Goal: Task Accomplishment & Management: Use online tool/utility

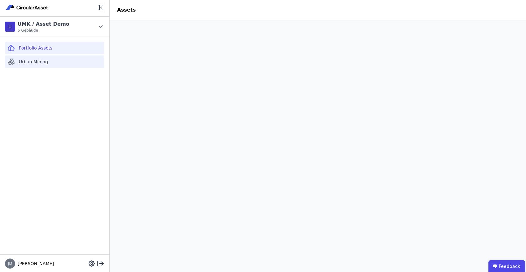
click at [38, 65] on div "Urban Mining" at bounding box center [54, 61] width 99 height 13
click at [102, 264] on icon at bounding box center [101, 263] width 8 height 8
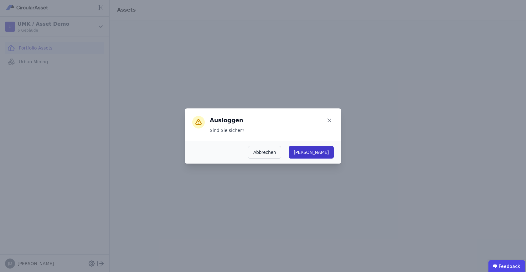
click at [325, 153] on button "[PERSON_NAME]" at bounding box center [311, 152] width 45 height 13
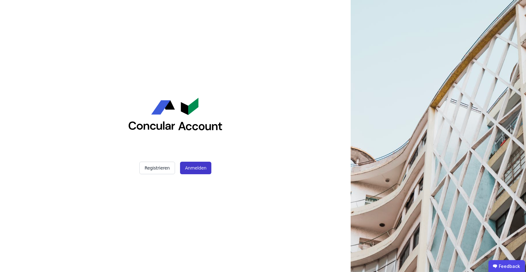
click at [192, 164] on button "Anmelden" at bounding box center [195, 167] width 31 height 13
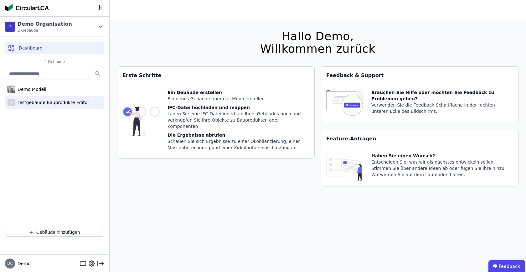
click at [55, 99] on div "Testgebäude Bauprodukte Editor" at bounding box center [52, 102] width 74 height 6
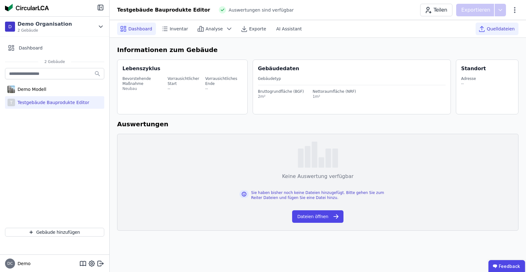
click at [493, 24] on div "Quelldateien" at bounding box center [496, 29] width 43 height 13
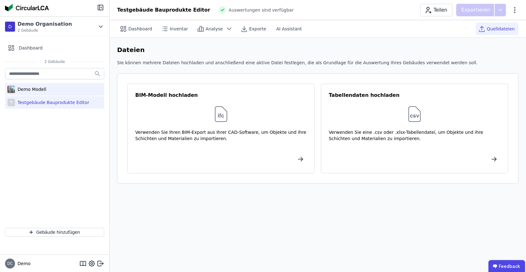
click at [32, 89] on div "Demo Modell" at bounding box center [30, 89] width 31 height 6
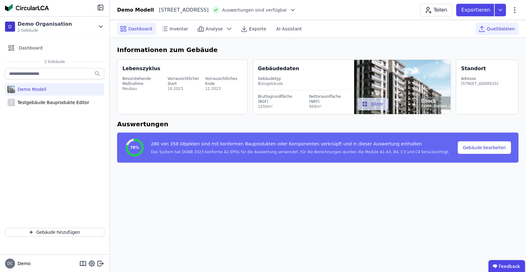
select select "*"
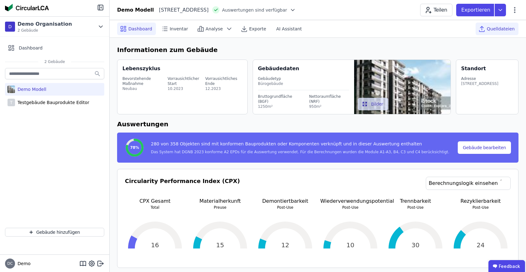
click at [498, 33] on div "Quelldateien" at bounding box center [496, 29] width 43 height 13
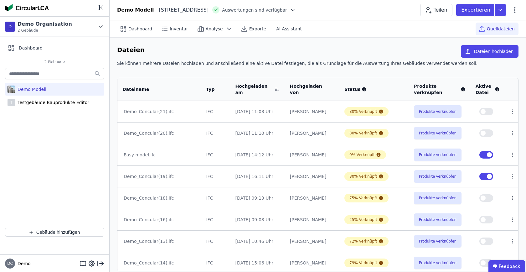
scroll to position [24, 0]
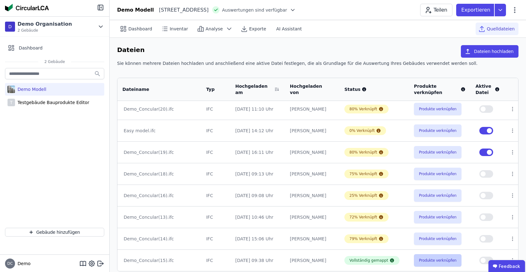
click at [416, 263] on button "Produkte verknüpfen" at bounding box center [438, 260] width 48 height 13
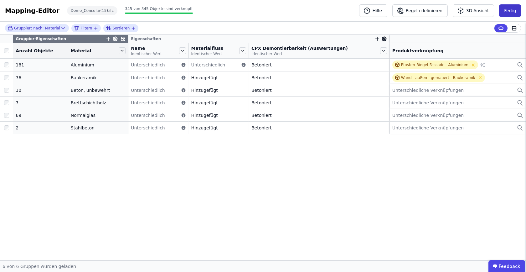
click at [509, 14] on button "Fertig" at bounding box center [510, 10] width 22 height 13
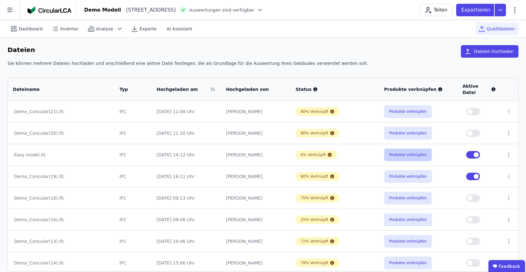
click at [393, 161] on button "Produkte verknüpfen" at bounding box center [408, 154] width 48 height 13
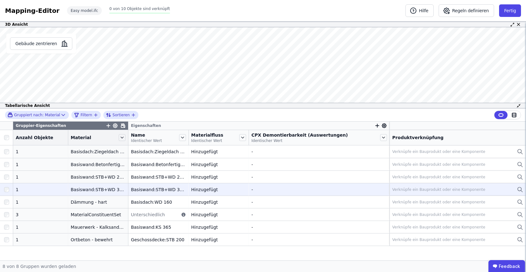
click at [397, 190] on div "Verknüpfe ein Bauprodukt oder eine Komponente" at bounding box center [438, 189] width 93 height 5
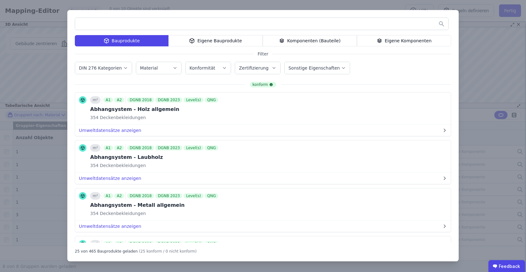
click at [281, 43] on icon at bounding box center [282, 41] width 6 height 8
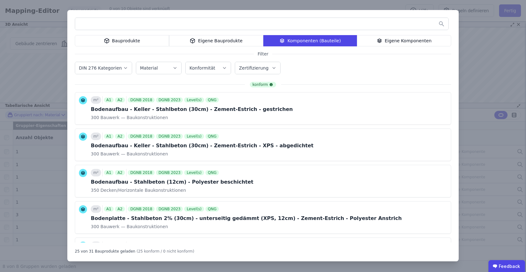
click at [294, 78] on div "Bauprodukte Eigene Bauprodukte Komponenten (Bauteile) Eigene Komponenten Filter…" at bounding box center [262, 135] width 391 height 251
click at [320, 69] on div "DIN 276 Kategorien Material Konformität Zertifizierung" at bounding box center [263, 68] width 376 height 16
click at [269, 66] on div "Zertifizierung" at bounding box center [258, 68] width 38 height 6
click at [180, 63] on div "DIN 276 Kategorien Material Konformität Zertifizierung DGNB 2018 DGNB 2023 Leve…" at bounding box center [179, 67] width 209 height 14
click at [193, 65] on label "Konformität" at bounding box center [202, 67] width 27 height 5
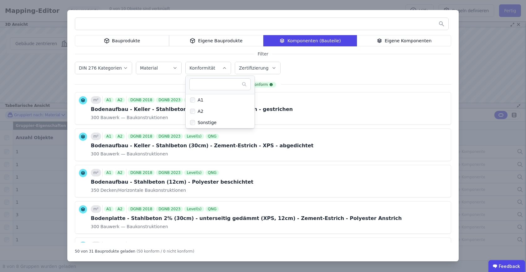
click at [167, 62] on button "Material" at bounding box center [158, 68] width 45 height 12
click at [107, 66] on label "DIN 276 Kategorien" at bounding box center [101, 67] width 44 height 5
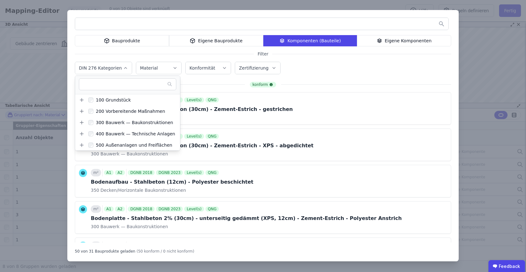
click at [140, 43] on div "Bauprodukte" at bounding box center [122, 40] width 94 height 11
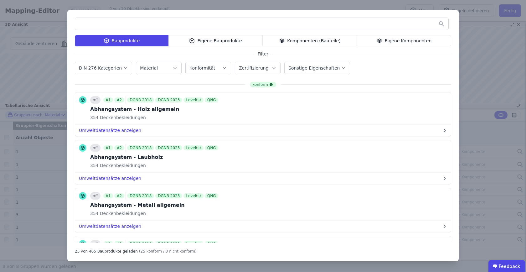
click at [324, 66] on label "Sonstige Eigenschaften" at bounding box center [314, 67] width 53 height 5
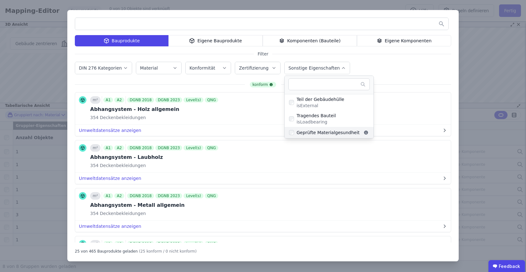
click at [315, 131] on div "Geprüfte Materialgesundheit" at bounding box center [326, 132] width 65 height 6
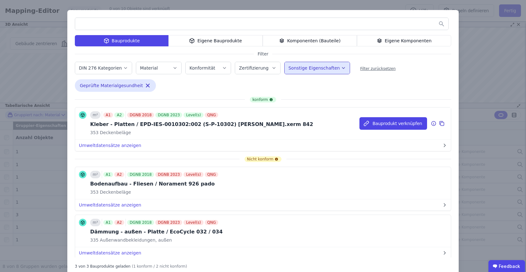
click at [260, 112] on div "m² A1 A2 DGNB 2018 DGNB 2023 Level(s) QNG Kleber - Platten / EPD-IES-0010302:00…" at bounding box center [263, 123] width 376 height 32
click at [108, 141] on button "Umweltdatensätze anzeigen" at bounding box center [263, 145] width 376 height 11
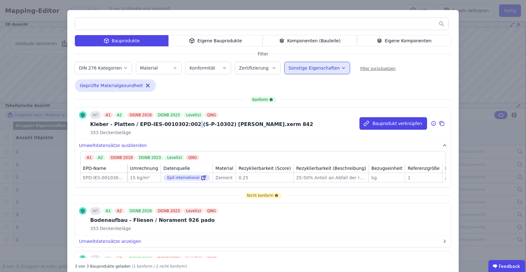
click at [187, 125] on div "Kleber - Platten / EPD-IES-0010302:002 (S-P-10302) weber.xerm 842" at bounding box center [201, 124] width 223 height 8
click at [279, 117] on div "m² A1 A2 DGNB 2018 DGNB 2023 Level(s) QNG Kleber - Platten / EPD-IES-0010302:00…" at bounding box center [263, 123] width 376 height 32
click at [83, 119] on div "m² A1 A2 DGNB 2018 DGNB 2023 Level(s) QNG Kleber - Platten / EPD-IES-0010302:00…" at bounding box center [196, 123] width 234 height 24
click at [205, 121] on div "Kleber - Platten / EPD-IES-0010302:002 (S-P-10302) weber.xerm 842" at bounding box center [201, 124] width 223 height 8
click at [432, 121] on icon at bounding box center [433, 123] width 4 height 4
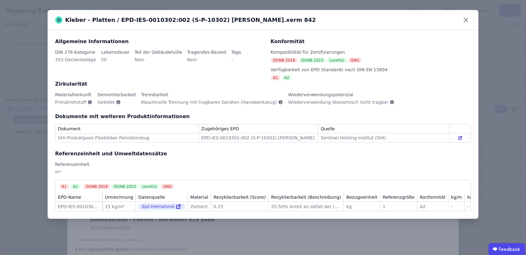
click at [115, 138] on div "SHI-Produktpass Flexkleber Feinsteinzeug" at bounding box center [127, 138] width 138 height 6
click at [465, 20] on icon at bounding box center [466, 20] width 4 height 4
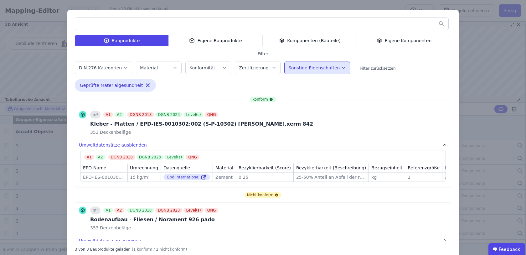
click at [316, 46] on div "Bauprodukte Eigene Bauprodukte Komponenten (Bauteile) Eigene Komponenten Filter…" at bounding box center [262, 135] width 391 height 250
click at [325, 39] on div "Komponenten (Bauteile)" at bounding box center [310, 40] width 94 height 11
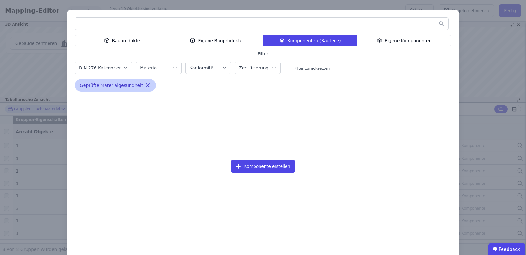
click at [146, 86] on icon "button" at bounding box center [147, 85] width 3 height 3
click at [145, 86] on icon "button" at bounding box center [148, 85] width 6 height 6
click at [144, 42] on div "Bauprodukte" at bounding box center [122, 40] width 94 height 11
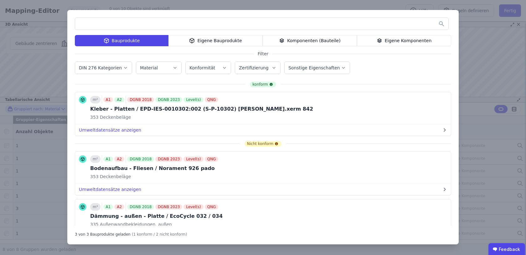
click at [246, 62] on button "Zertifizierung" at bounding box center [257, 68] width 45 height 12
click at [209, 65] on div "Konformität" at bounding box center [202, 68] width 27 height 6
click at [160, 65] on div "Material" at bounding box center [159, 68] width 38 height 6
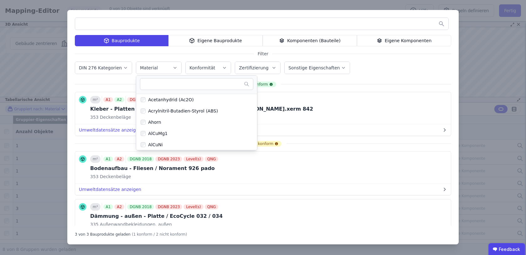
click at [305, 70] on label "Sonstige Eigenschaften" at bounding box center [314, 67] width 53 height 5
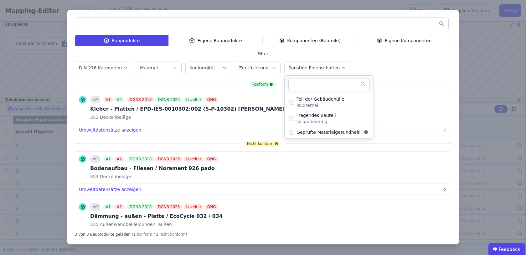
click at [297, 42] on div "Komponenten (Bauteile)" at bounding box center [310, 40] width 94 height 11
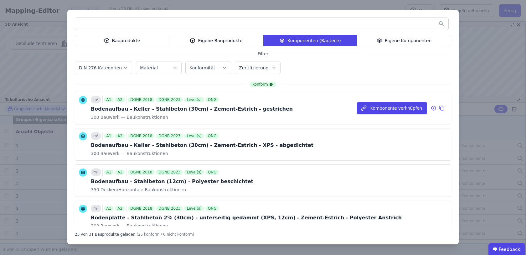
click at [155, 105] on div "m² A1 A2 DGNB 2018 DGNB 2023 Level(s) QNG Bodenaufbau - Keller - Stahlbeton (30…" at bounding box center [192, 108] width 202 height 24
click at [432, 109] on icon at bounding box center [434, 109] width 6 height 8
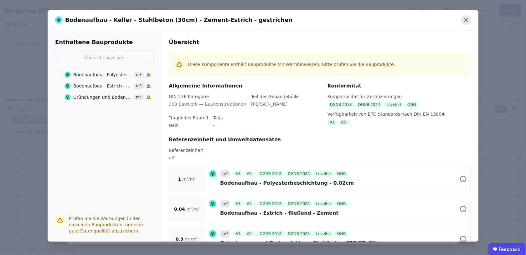
click at [466, 18] on icon at bounding box center [466, 20] width 10 height 10
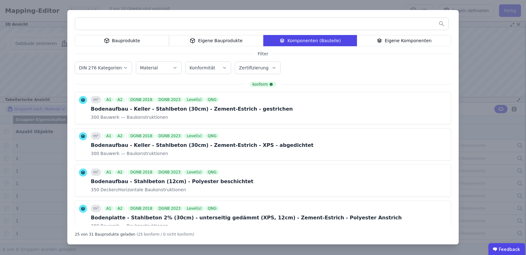
click at [478, 39] on div "Bauprodukte Eigene Bauprodukte Komponenten (Bauteile) Eigene Komponenten Filter…" at bounding box center [263, 127] width 526 height 255
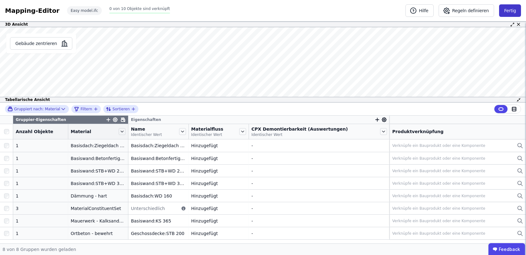
click at [516, 10] on button "Fertig" at bounding box center [510, 10] width 22 height 13
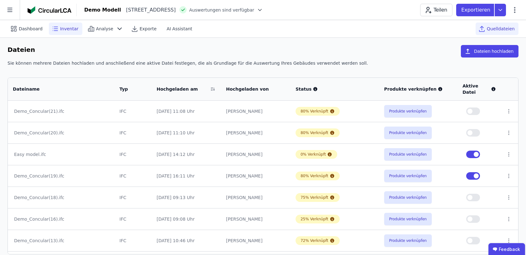
click at [72, 27] on span "Inventar" at bounding box center [69, 29] width 18 height 6
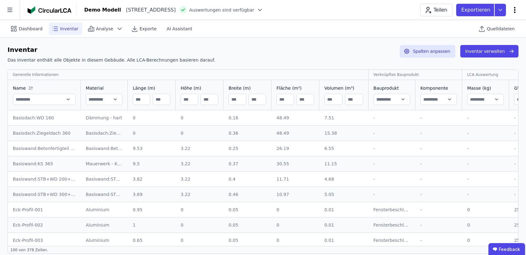
click at [513, 12] on icon at bounding box center [515, 10] width 8 height 8
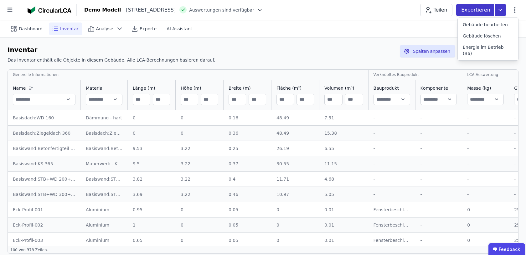
click at [504, 12] on icon at bounding box center [499, 10] width 11 height 13
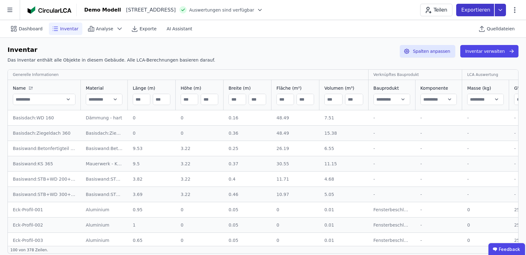
click at [502, 5] on icon at bounding box center [499, 10] width 11 height 13
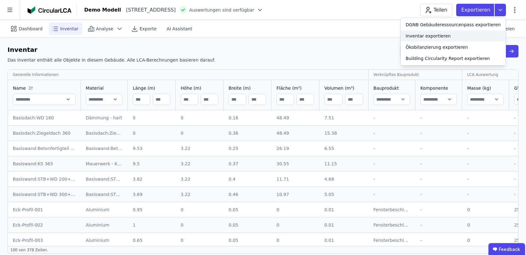
click at [418, 37] on div "Inventar exportieren" at bounding box center [428, 36] width 45 height 6
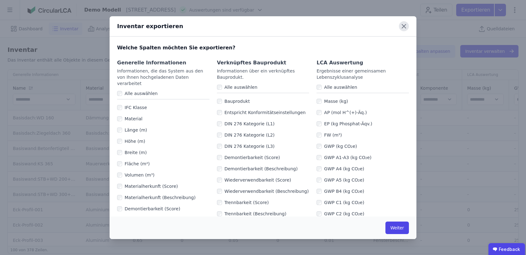
click at [407, 28] on icon at bounding box center [404, 26] width 10 height 10
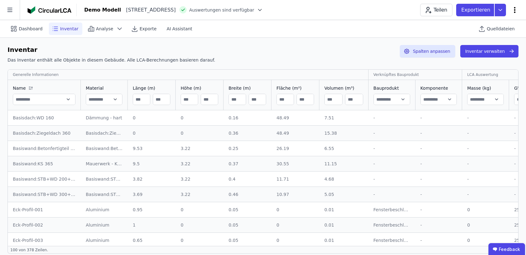
click at [515, 9] on icon at bounding box center [515, 10] width 8 height 8
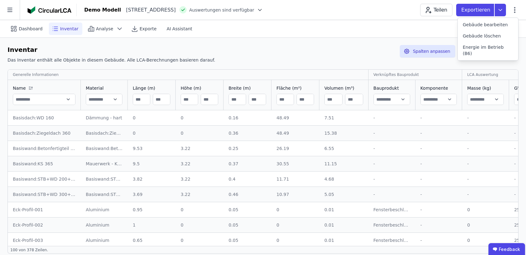
click at [431, 24] on div "Dashboard Inventar Analyse Exporte AI Assistant Quelldateien" at bounding box center [263, 28] width 511 height 17
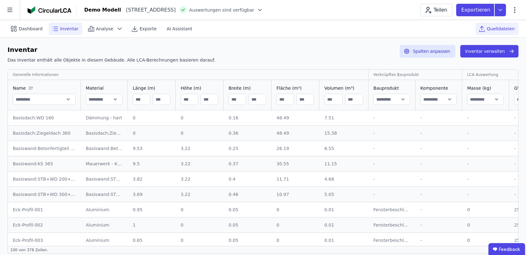
click at [493, 28] on span "Quelldateien" at bounding box center [501, 29] width 28 height 6
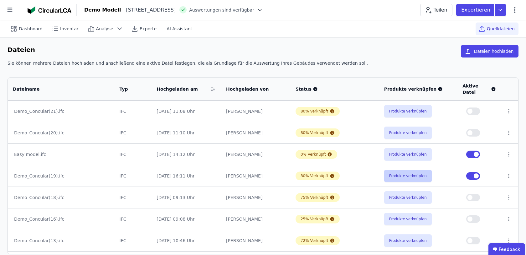
click at [402, 171] on button "Produkte verknüpfen" at bounding box center [408, 176] width 48 height 13
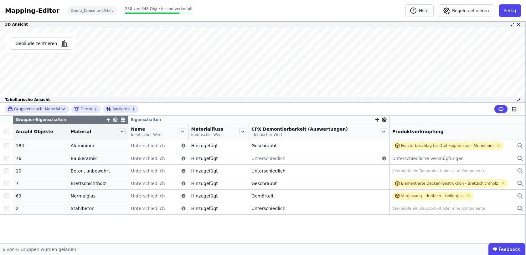
click at [209, 115] on div "Gruppiert nach: Material Filtern Sortieren" at bounding box center [263, 109] width 526 height 13
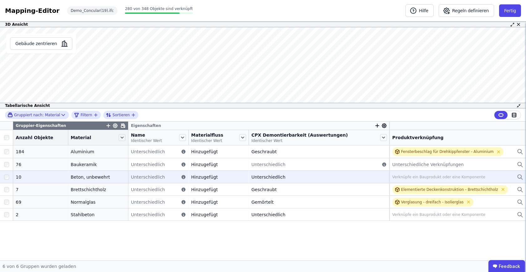
click at [433, 177] on div "Verknüpfe ein Bauprodukt oder eine Komponente" at bounding box center [438, 176] width 93 height 5
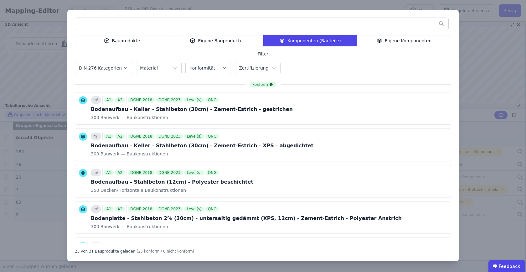
click at [400, 40] on div "Eigene Komponenten" at bounding box center [404, 40] width 94 height 11
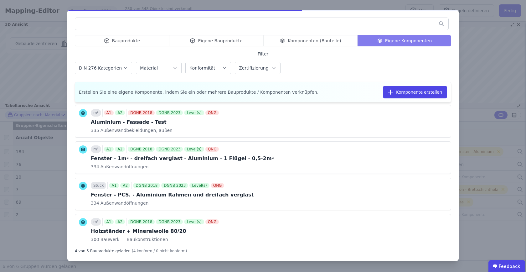
click at [307, 44] on div "Bauprodukte Eigene Bauprodukte Komponenten (Bauteile) Eigene Komponenten" at bounding box center [263, 40] width 376 height 11
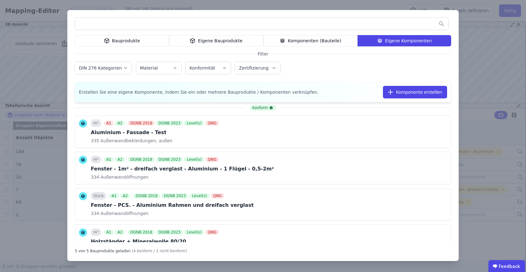
click at [315, 39] on div "Komponenten (Bauteile)" at bounding box center [310, 40] width 94 height 11
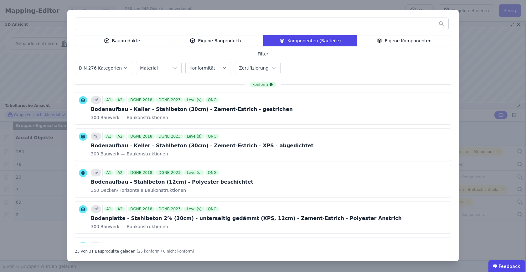
click at [369, 42] on div "Eigene Komponenten" at bounding box center [404, 40] width 94 height 11
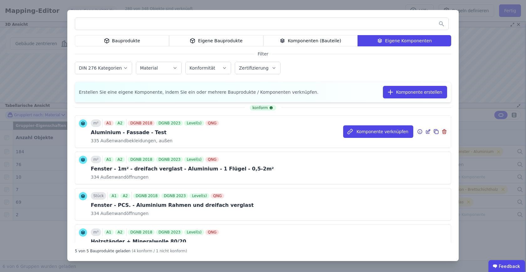
click at [429, 131] on icon at bounding box center [428, 130] width 3 height 3
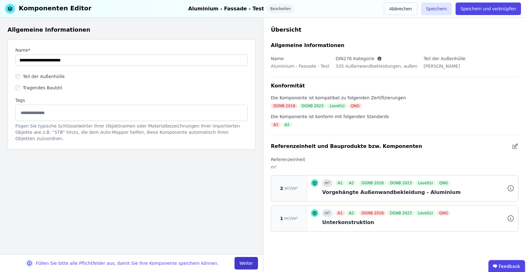
click at [245, 261] on button "Weiter" at bounding box center [245, 263] width 23 height 13
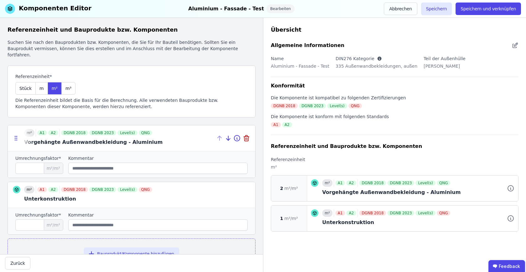
drag, startPoint x: 10, startPoint y: 136, endPoint x: 8, endPoint y: 144, distance: 8.3
click at [8, 144] on div at bounding box center [15, 138] width 14 height 26
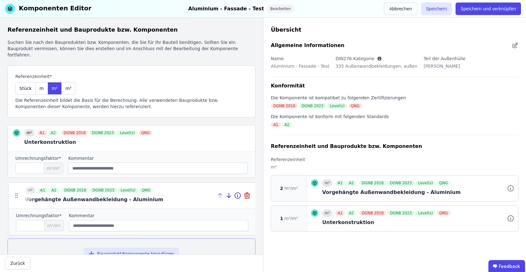
drag, startPoint x: 15, startPoint y: 130, endPoint x: 15, endPoint y: 187, distance: 57.0
click at [16, 193] on icon at bounding box center [16, 193] width 1 height 1
type input "*"
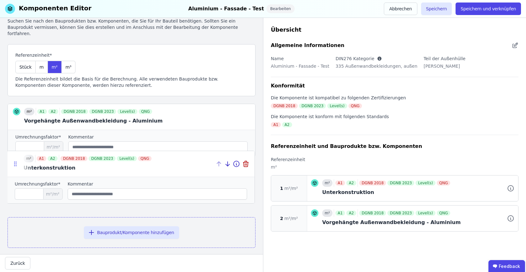
drag, startPoint x: 16, startPoint y: 134, endPoint x: 15, endPoint y: 160, distance: 25.7
click at [15, 161] on icon at bounding box center [15, 164] width 6 height 6
type input "*"
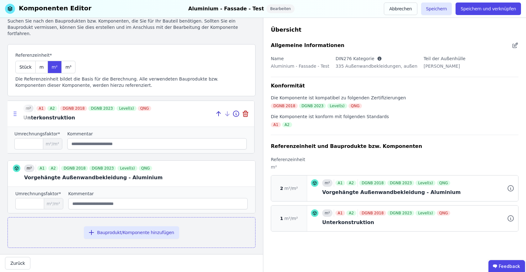
drag, startPoint x: 13, startPoint y: 167, endPoint x: 11, endPoint y: 105, distance: 62.3
click at [12, 110] on icon at bounding box center [15, 113] width 6 height 6
type input "*"
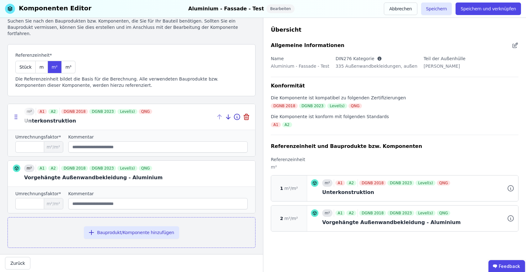
drag, startPoint x: 7, startPoint y: 125, endPoint x: 11, endPoint y: 119, distance: 7.6
click at [11, 123] on div "Referenzeinheit und Bauprodukte bzw. Komponenten Suchen Sie nach den Bauprodukt…" at bounding box center [131, 136] width 263 height 236
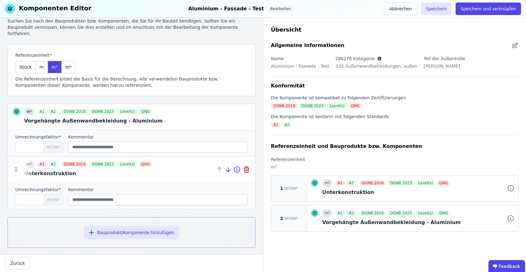
drag, startPoint x: 15, startPoint y: 111, endPoint x: 16, endPoint y: 186, distance: 75.4
click at [16, 170] on icon at bounding box center [15, 169] width 1 height 1
type input "*"
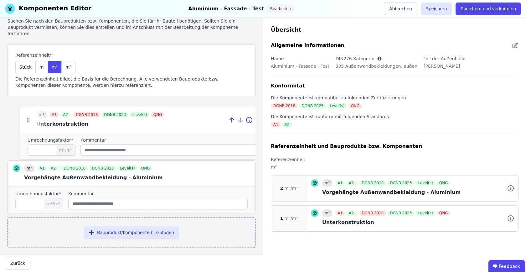
drag, startPoint x: 15, startPoint y: 167, endPoint x: 27, endPoint y: 114, distance: 54.5
click at [27, 120] on icon at bounding box center [27, 120] width 1 height 1
type input "*"
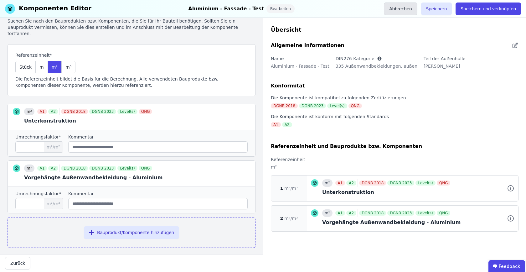
click at [405, 7] on button "Abbrechen" at bounding box center [400, 9] width 33 height 13
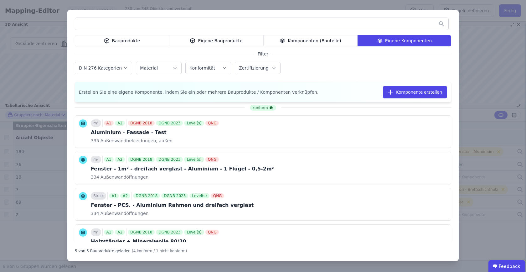
click at [321, 69] on div "DIN 276 Kategorien Material Konformität Zertifizierung" at bounding box center [263, 68] width 376 height 16
